Goal: Navigation & Orientation: Understand site structure

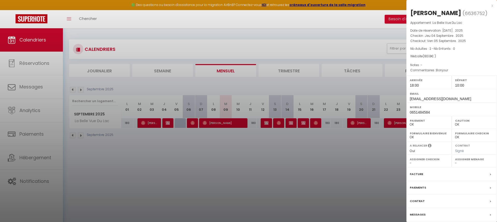
click at [185, 33] on div at bounding box center [248, 111] width 497 height 222
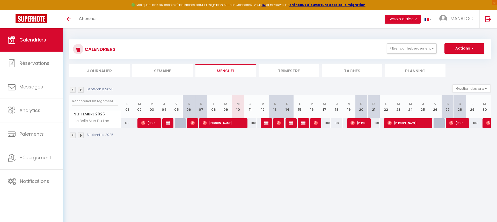
click at [286, 71] on li "Trimestre" at bounding box center [289, 70] width 61 height 13
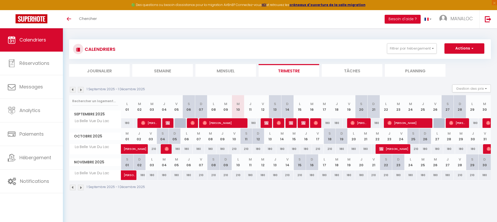
click at [72, 89] on img at bounding box center [73, 90] width 6 height 6
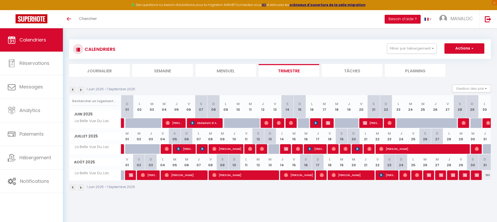
click at [173, 74] on li "Semaine" at bounding box center [162, 70] width 61 height 13
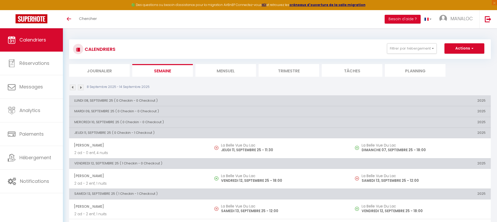
scroll to position [1, 0]
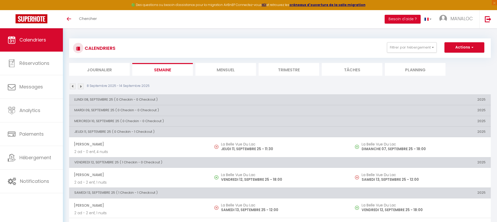
click at [295, 70] on li "Trimestre" at bounding box center [289, 69] width 61 height 13
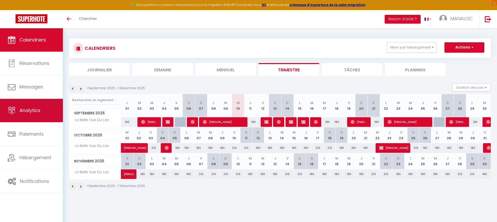
click at [35, 108] on span "Analytics" at bounding box center [29, 110] width 21 height 6
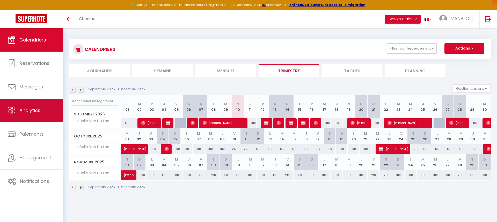
select select "2025"
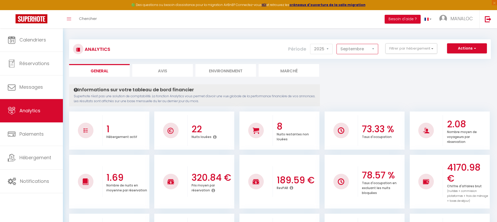
click at [363, 48] on select "[PERSON_NAME] Mars [PERSON_NAME] Juin Juillet Août Septembre Octobre Novembre D…" at bounding box center [357, 49] width 42 height 10
click at [357, 51] on select "[PERSON_NAME] Mars [PERSON_NAME] Juin Juillet Août Septembre Octobre Novembre D…" at bounding box center [357, 49] width 42 height 10
select select "10"
click at [337, 44] on select "[PERSON_NAME] Mars [PERSON_NAME] Juin Juillet Août Septembre Octobre Novembre D…" at bounding box center [357, 49] width 42 height 10
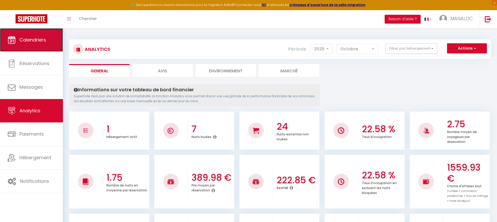
click at [32, 37] on span "Calendriers" at bounding box center [32, 39] width 27 height 6
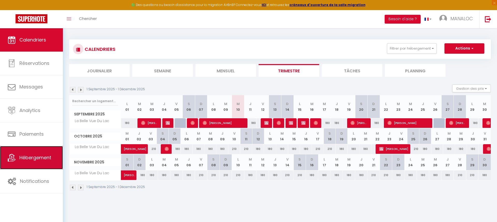
click at [36, 165] on link "Hébergement" at bounding box center [31, 157] width 63 height 23
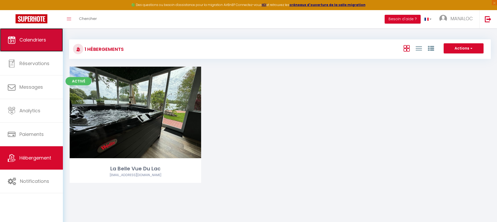
click at [46, 38] on link "Calendriers" at bounding box center [31, 39] width 63 height 23
